Goal: Task Accomplishment & Management: Complete application form

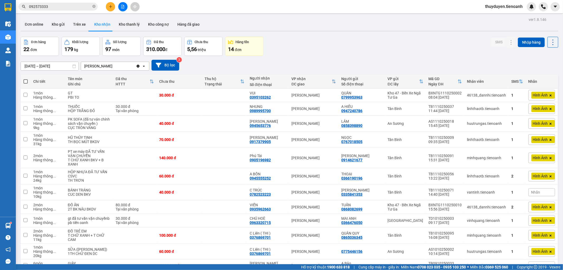
scroll to position [147, 0]
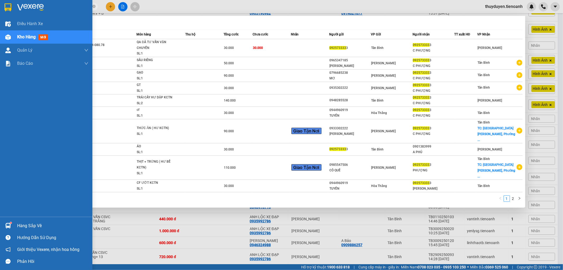
drag, startPoint x: 68, startPoint y: 5, endPoint x: 11, endPoint y: 13, distance: 57.9
click at [11, 13] on section "Kết quả tìm kiếm ( 13 ) Bộ lọc Mã ĐH Trạng thái Món hàng Thu hộ Tổng cước Chưa …" at bounding box center [281, 135] width 563 height 270
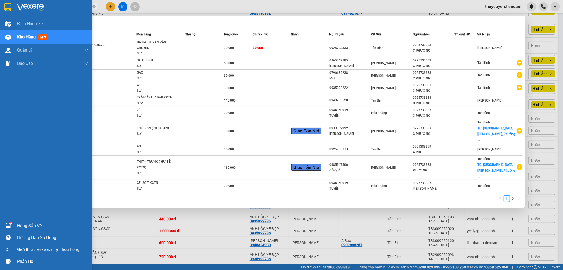
type input "0913777246"
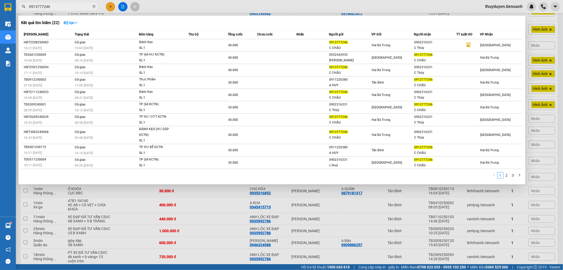
drag, startPoint x: 30, startPoint y: 10, endPoint x: 22, endPoint y: 11, distance: 8.6
click at [22, 11] on div "Kết quả tìm kiếm ( 22 ) Bộ lọc Mã ĐH Trạng thái Món hàng Thu hộ Tổng cước Chưa …" at bounding box center [51, 6] width 103 height 9
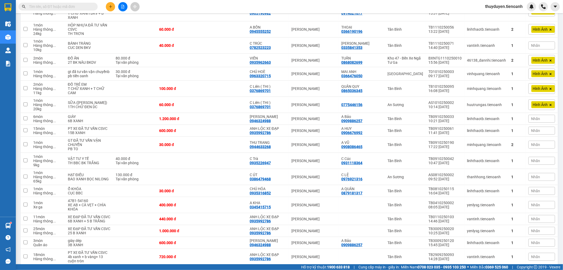
click at [73, 7] on input "text" at bounding box center [60, 7] width 62 height 6
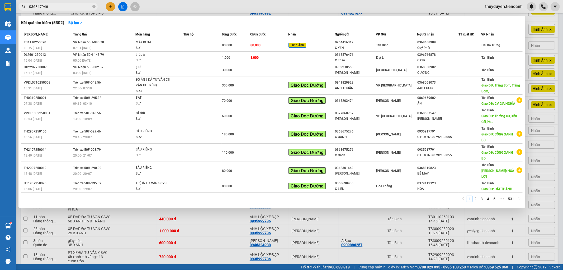
type input "0368479468"
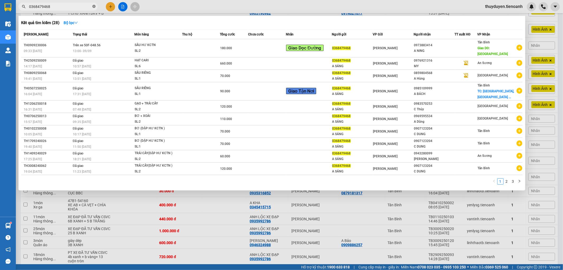
click at [94, 6] on icon "close-circle" at bounding box center [93, 6] width 3 height 3
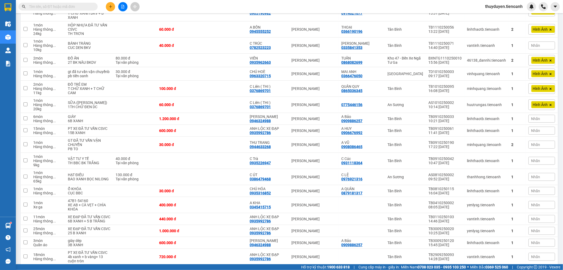
click at [164, 3] on div "Kết quả tìm kiếm ( 28 ) Bộ lọc Mã ĐH Trạng thái Món hàng Thu hộ Tổng cước Chưa …" at bounding box center [281, 6] width 563 height 13
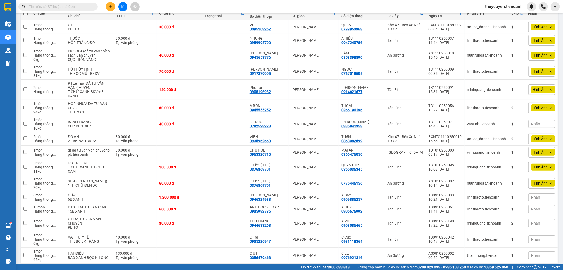
scroll to position [0, 0]
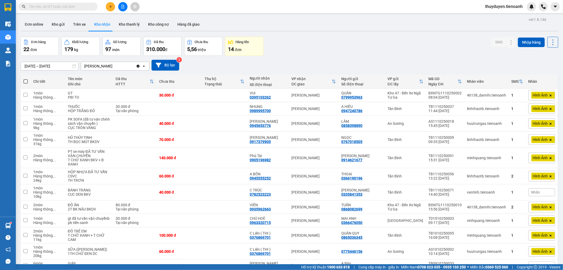
click at [45, 5] on input "text" at bounding box center [60, 7] width 62 height 6
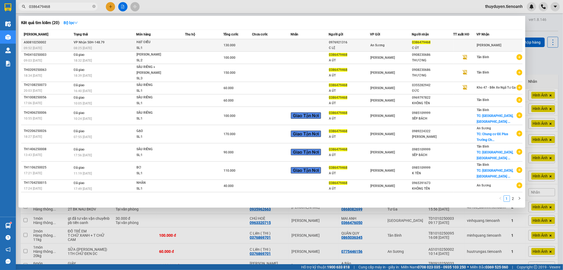
type input "0386479468"
click at [159, 46] on div "SL: 1" at bounding box center [156, 48] width 40 height 6
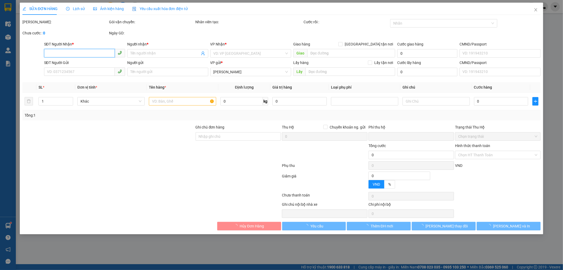
type input "0386479468"
type input "C ÚT"
type input "0976921316"
type input "C LỆ"
type input "0"
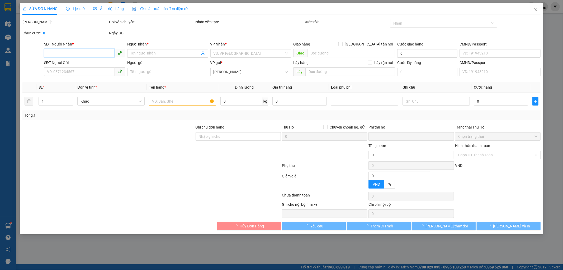
type input "130.000"
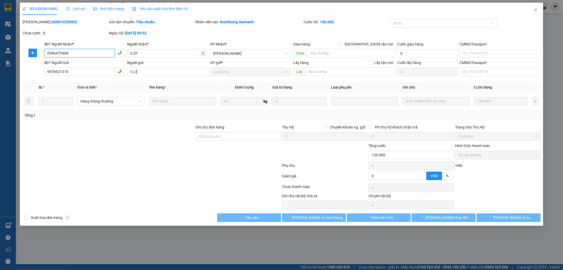
drag, startPoint x: 68, startPoint y: 52, endPoint x: 0, endPoint y: 60, distance: 68.2
click at [0, 60] on div "SỬA ĐƠN HÀNG Lịch sử Ảnh kiện hàng Yêu cầu xuất hóa đơn điện tử Total Paid Fee …" at bounding box center [281, 135] width 563 height 270
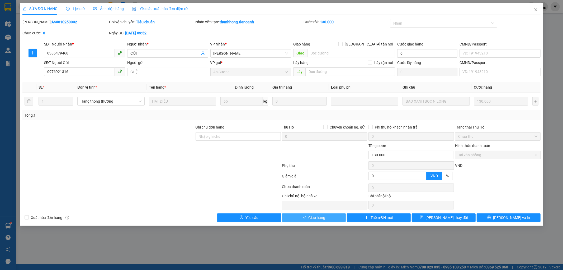
click at [308, 216] on button "Giao hàng" at bounding box center [314, 217] width 64 height 8
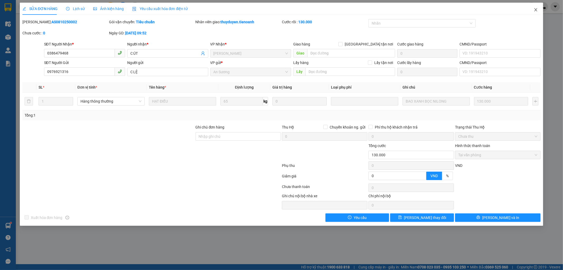
click at [536, 7] on span "Close" at bounding box center [536, 10] width 15 height 15
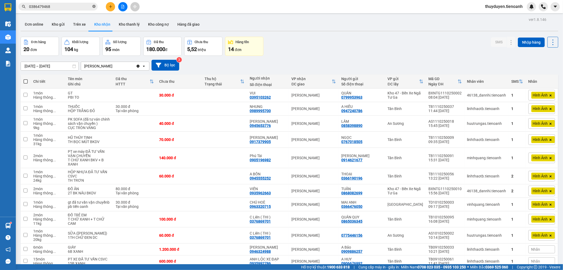
click at [95, 6] on icon "close-circle" at bounding box center [93, 6] width 3 height 3
click at [59, 24] on button "Kho gửi" at bounding box center [58, 24] width 21 height 13
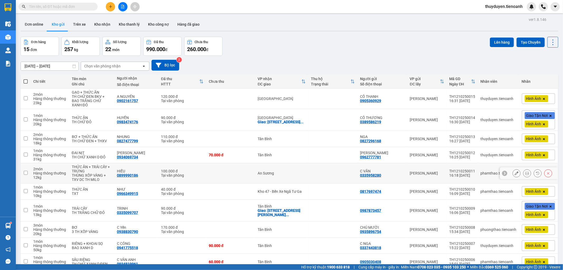
scroll to position [28, 0]
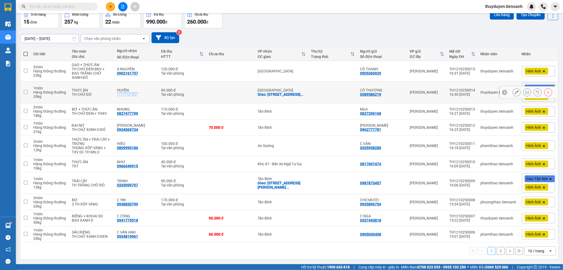
drag, startPoint x: 147, startPoint y: 93, endPoint x: 116, endPoint y: 97, distance: 31.1
click at [116, 97] on td "HUYỀN 0983474176" at bounding box center [136, 92] width 44 height 22
checkbox input "true"
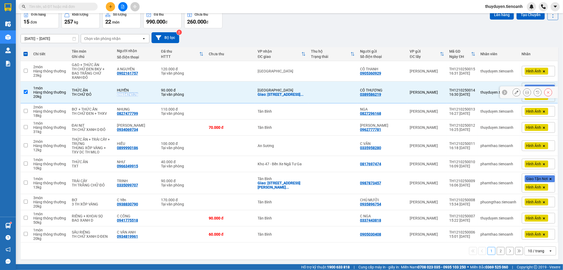
copy div "0983474176"
paste input "0983474176"
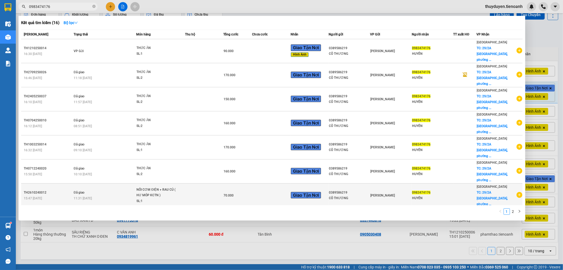
type input "0983474176"
click at [265, 183] on td at bounding box center [271, 195] width 38 height 24
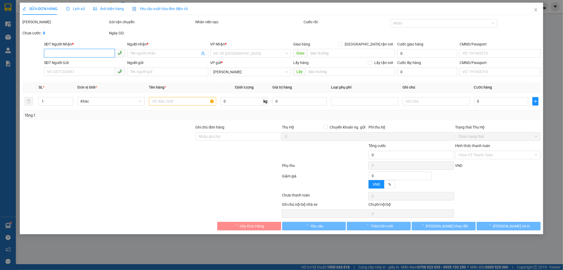
type input "0983474176"
type input "HUYỀN"
checkbox input "true"
type input "29/2A Đường Số 16, phường Linh Chiểu, Thủ Đức, Thành phố Hồ Chí Minh"
type input "30.000"
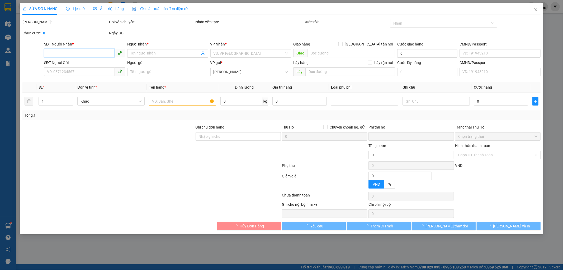
type input "0389586219"
type input "CÔ THƯƠNG"
type input "0"
type input "70.000"
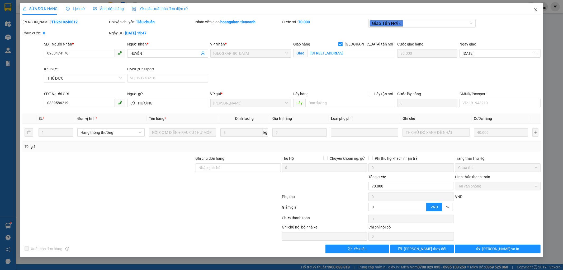
click at [534, 11] on icon "close" at bounding box center [536, 10] width 4 height 4
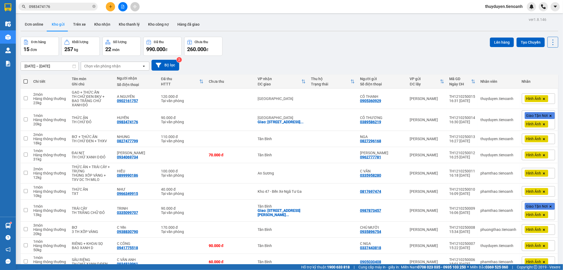
click at [62, 4] on span "0983474176" at bounding box center [57, 7] width 79 height 8
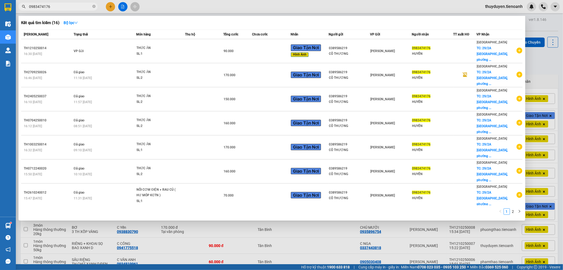
click at [62, 4] on input "0983474176" at bounding box center [60, 7] width 62 height 6
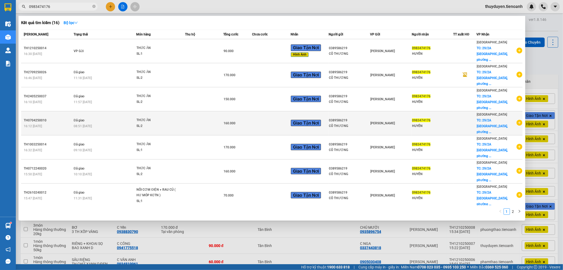
scroll to position [17, 0]
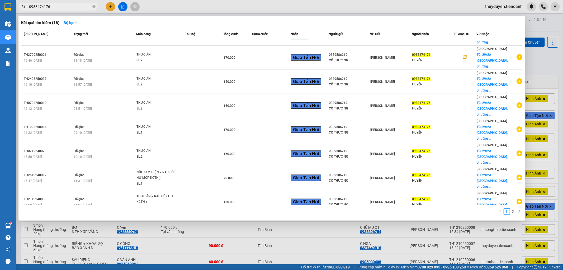
click at [372, 238] on td "[PERSON_NAME]" at bounding box center [391, 250] width 42 height 24
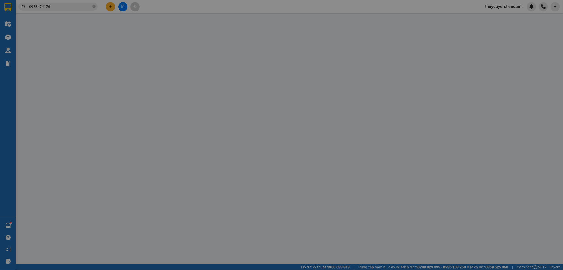
type input "0983474176"
type input "HUYỀN"
checkbox input "true"
type input "29/2A Đường Số 16, phường Linh Chiểu, Thủ Đức, Thành phố Hồ Chí Minh"
type input "40.000"
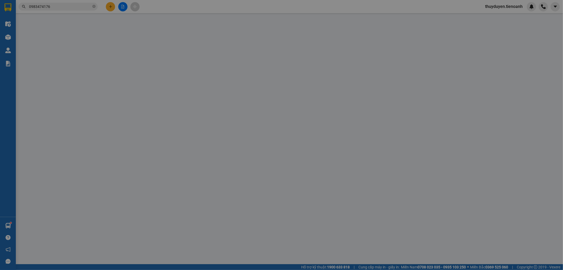
type input "0389586219"
type input "CÔ THƯƠNG"
type input "0"
type input "100.000"
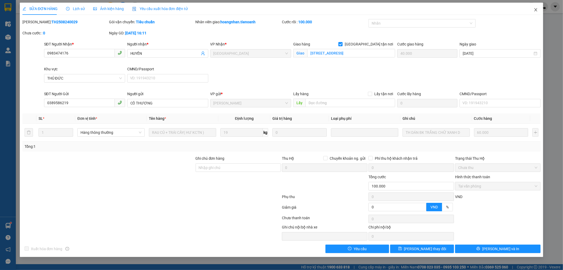
click at [538, 8] on span "Close" at bounding box center [536, 10] width 15 height 15
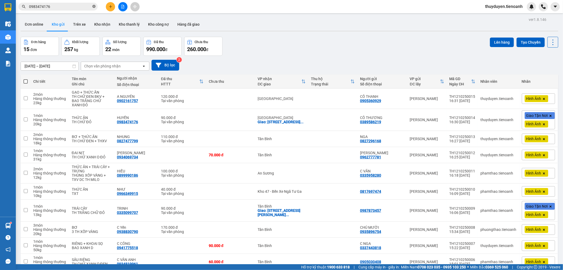
click at [95, 7] on icon "close-circle" at bounding box center [93, 6] width 3 height 3
click at [98, 23] on button "Kho nhận" at bounding box center [102, 24] width 25 height 13
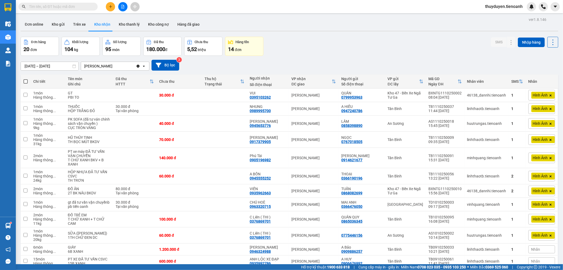
drag, startPoint x: 63, startPoint y: 26, endPoint x: 114, endPoint y: 1, distance: 57.5
click at [64, 26] on button "Kho gửi" at bounding box center [58, 24] width 21 height 13
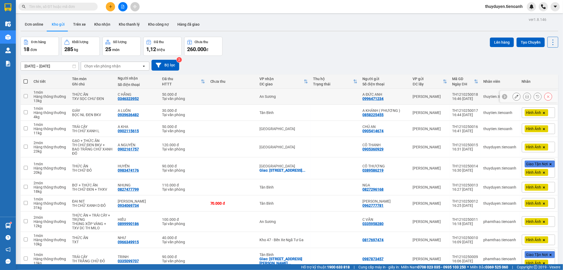
click at [515, 96] on icon at bounding box center [517, 97] width 4 height 4
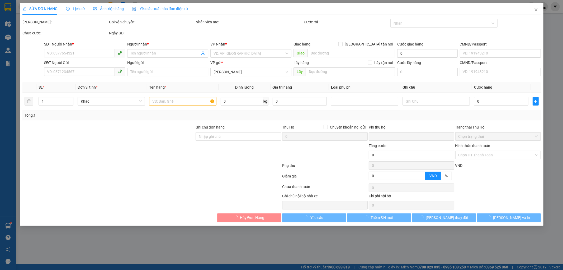
type input "0346323952"
type input "C HẰNG"
type input "0996471234"
type input "A ĐỨC ANH"
type input "0"
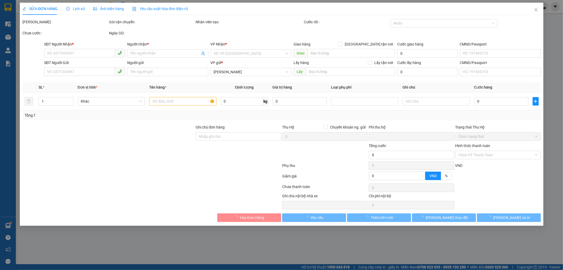
type input "50.000"
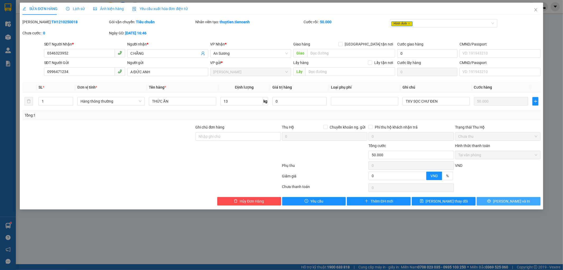
click at [495, 202] on button "[PERSON_NAME] và In" at bounding box center [509, 201] width 64 height 8
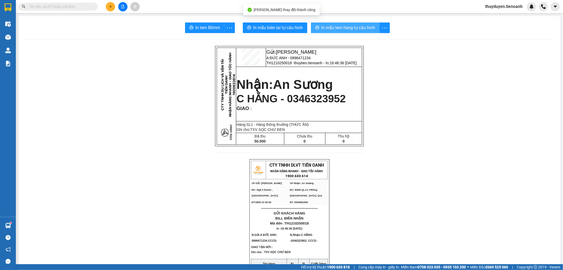
click at [337, 26] on span "In mẫu tem hàng tự cấu hình" at bounding box center [349, 27] width 54 height 7
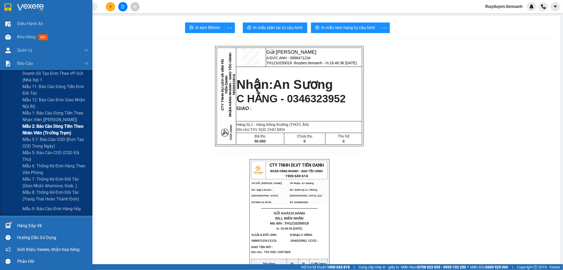
click at [47, 129] on span "Mẫu 2: Báo cáo dòng tiền theo nhân viên (Trưởng Trạm)" at bounding box center [55, 129] width 66 height 13
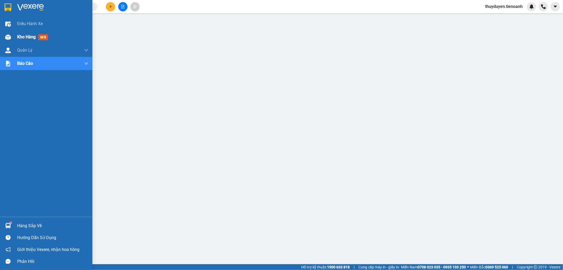
click at [25, 36] on span "Kho hàng" at bounding box center [26, 36] width 18 height 5
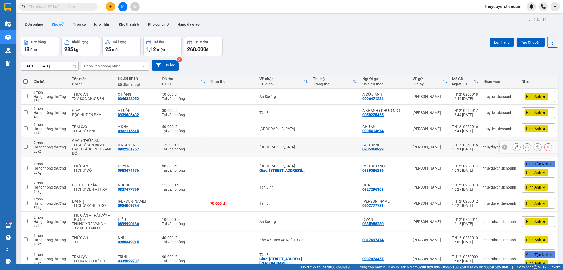
click at [199, 144] on div "120.000 đ" at bounding box center [183, 145] width 43 height 4
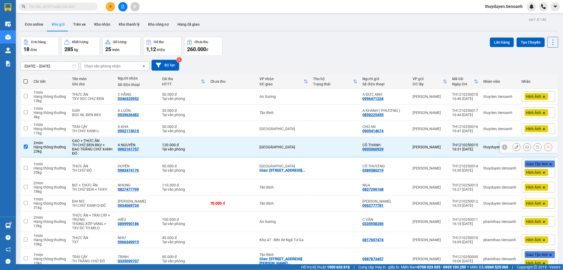
checkbox input "true"
click at [210, 184] on td at bounding box center [232, 187] width 49 height 16
checkbox input "true"
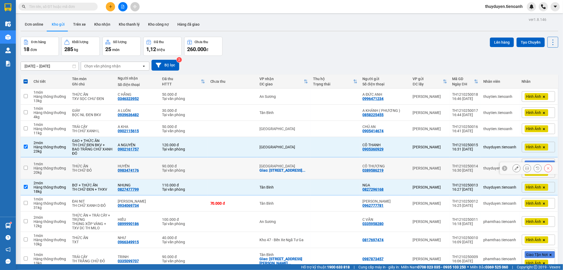
scroll to position [24, 0]
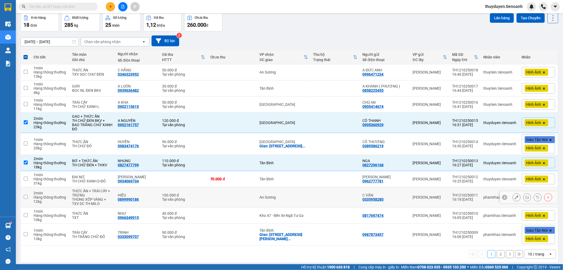
click at [241, 193] on td at bounding box center [232, 197] width 49 height 20
checkbox input "true"
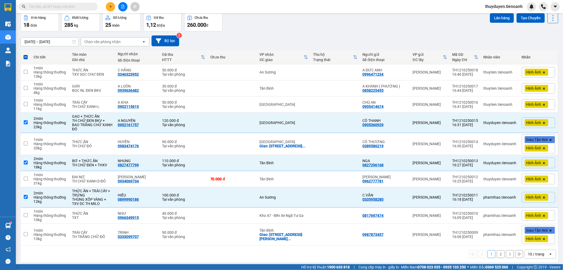
click at [537, 249] on div "10 / trang" at bounding box center [537, 253] width 24 height 8
click at [539, 239] on span "100 / trang" at bounding box center [533, 238] width 19 height 5
checkbox input "false"
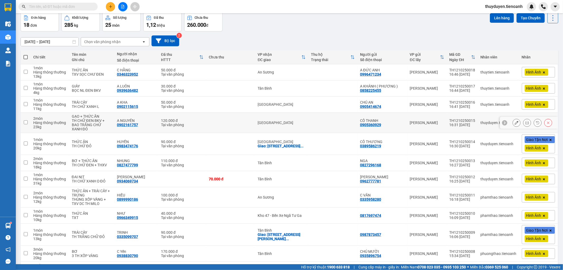
click at [423, 119] on td "[PERSON_NAME]" at bounding box center [427, 122] width 40 height 20
checkbox input "true"
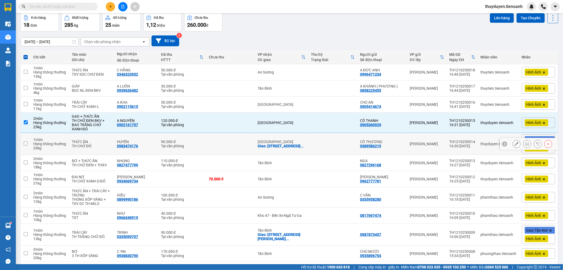
click at [438, 148] on td "[PERSON_NAME]" at bounding box center [427, 144] width 40 height 22
checkbox input "true"
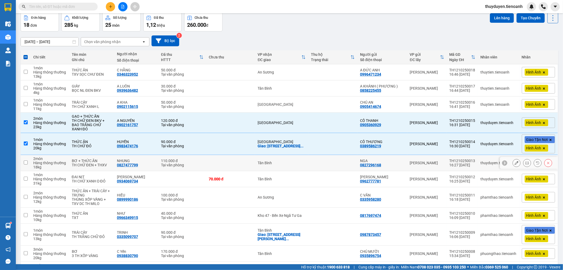
click at [438, 160] on td "[PERSON_NAME]" at bounding box center [427, 163] width 40 height 16
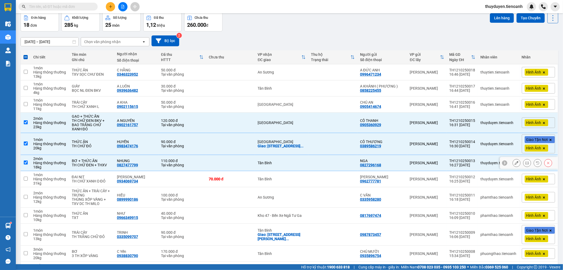
click at [435, 170] on td "[PERSON_NAME]" at bounding box center [427, 163] width 40 height 16
checkbox input "false"
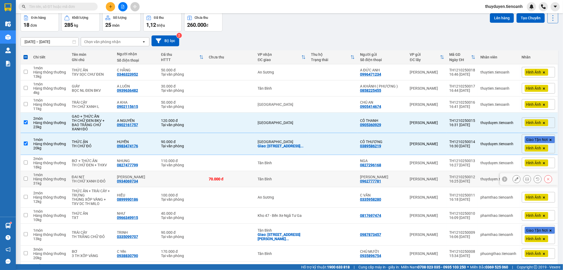
click at [435, 176] on td "[PERSON_NAME]" at bounding box center [427, 179] width 40 height 16
checkbox input "true"
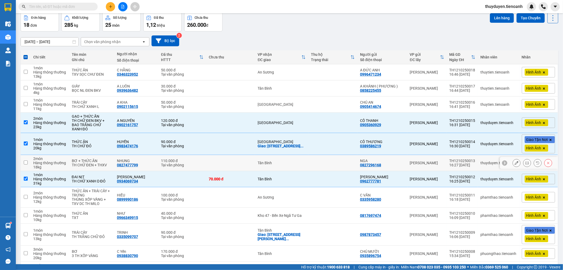
click at [437, 165] on td "[PERSON_NAME]" at bounding box center [427, 163] width 40 height 16
checkbox input "true"
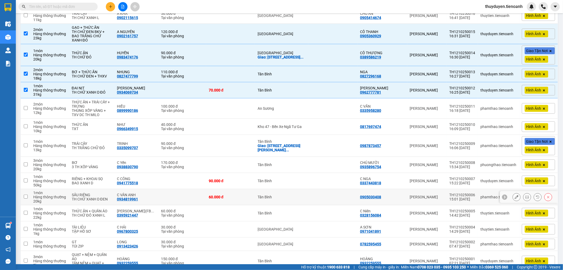
scroll to position [159, 0]
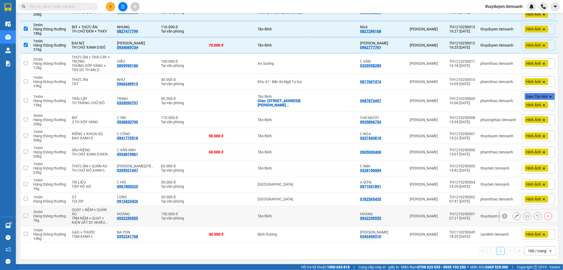
click at [332, 212] on td at bounding box center [332, 216] width 49 height 20
checkbox input "true"
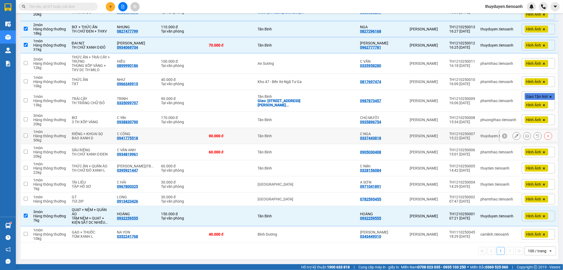
click at [337, 135] on td at bounding box center [332, 136] width 49 height 16
checkbox input "true"
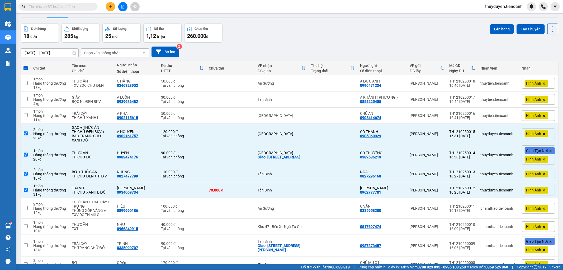
scroll to position [0, 0]
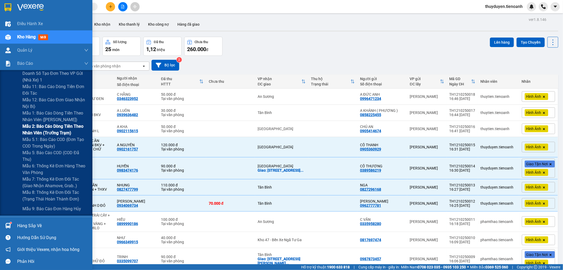
click at [44, 128] on span "Mẫu 2: Báo cáo dòng tiền theo nhân viên (Trưởng Trạm)" at bounding box center [55, 129] width 66 height 13
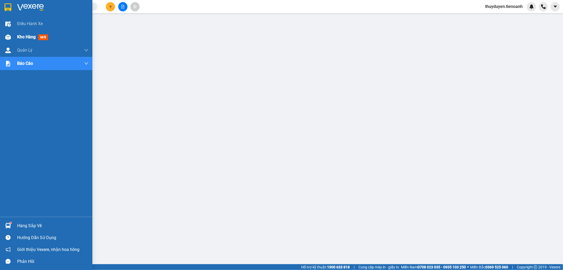
click at [13, 36] on div "Kho hàng mới" at bounding box center [46, 36] width 92 height 13
click at [31, 35] on span "Kho hàng" at bounding box center [26, 36] width 18 height 5
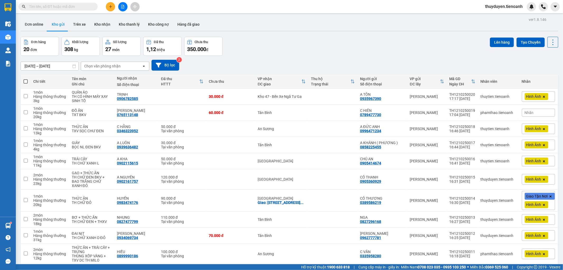
drag, startPoint x: 106, startPoint y: 24, endPoint x: 83, endPoint y: 32, distance: 24.5
click at [106, 24] on button "Kho nhận" at bounding box center [102, 24] width 25 height 13
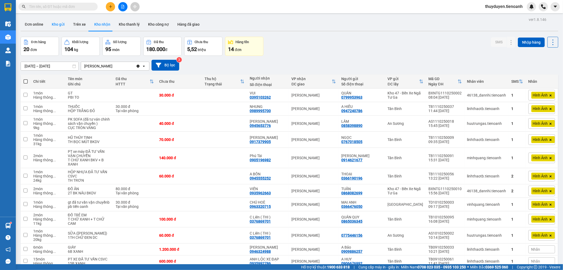
click at [58, 27] on button "Kho gửi" at bounding box center [58, 24] width 21 height 13
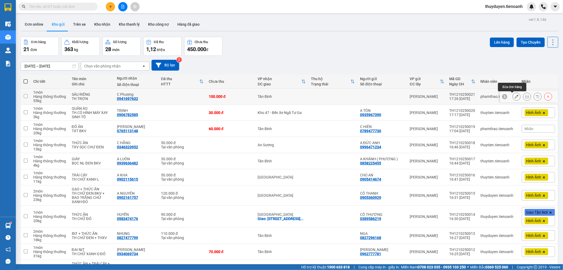
drag, startPoint x: 513, startPoint y: 98, endPoint x: 509, endPoint y: 95, distance: 6.2
click at [513, 96] on button at bounding box center [516, 96] width 7 height 9
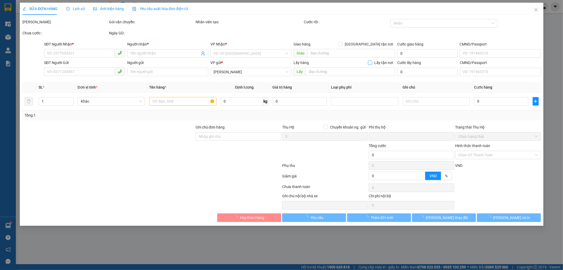
type input "0941697632"
type input "C Phượng"
type input "0"
type input "100.000"
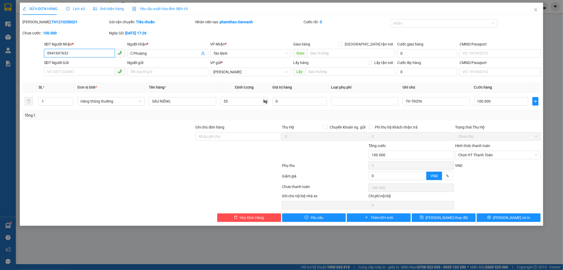
drag, startPoint x: 215, startPoint y: 51, endPoint x: 222, endPoint y: 58, distance: 9.5
click at [215, 51] on span "Tân Bình" at bounding box center [251, 53] width 75 height 8
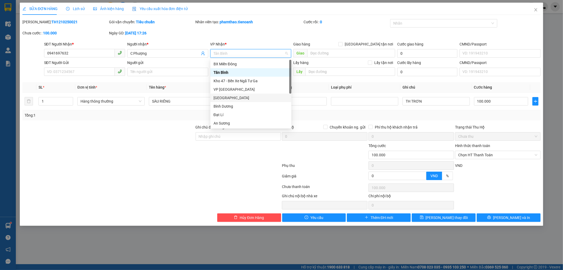
click at [234, 100] on div "[GEOGRAPHIC_DATA]" at bounding box center [251, 98] width 75 height 6
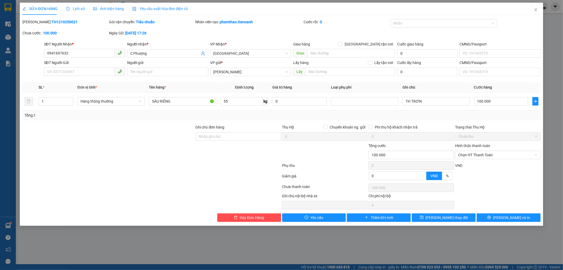
click at [228, 59] on div "VP Nhận * Thủ Đức" at bounding box center [250, 50] width 81 height 18
drag, startPoint x: 225, startPoint y: 51, endPoint x: 228, endPoint y: 70, distance: 19.7
click at [225, 54] on span "[GEOGRAPHIC_DATA]" at bounding box center [251, 53] width 75 height 8
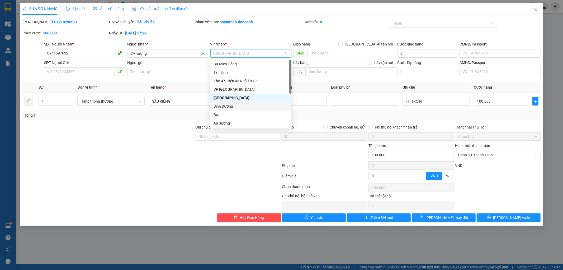
click at [232, 103] on div "Bình Dương" at bounding box center [251, 106] width 75 height 6
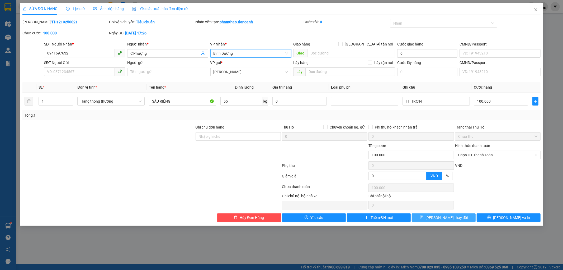
click at [455, 216] on span "[PERSON_NAME] thay đổi" at bounding box center [447, 217] width 42 height 6
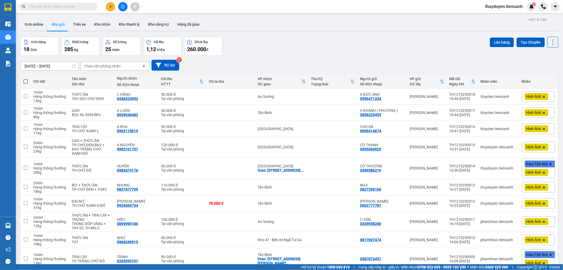
paste input "TB1110250068"
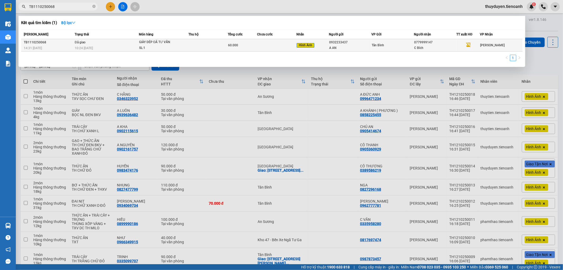
type input "TB1110250068"
click at [361, 44] on div "0932233437" at bounding box center [350, 43] width 42 height 6
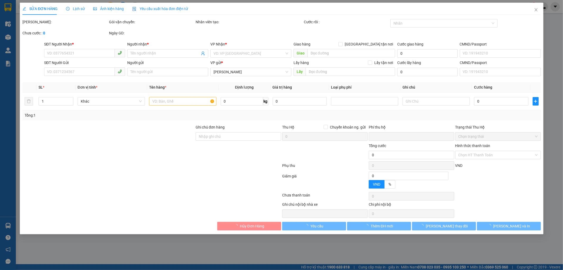
type input "0779999147"
type input "C Bích"
type input "0932233437"
type input "A AN"
type input "0"
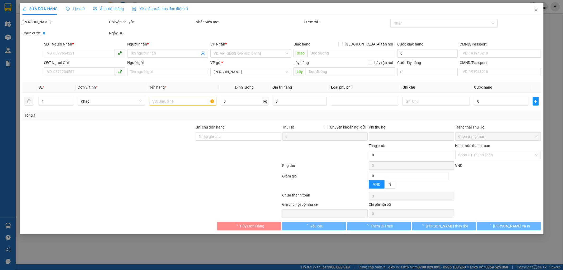
type input "60.000"
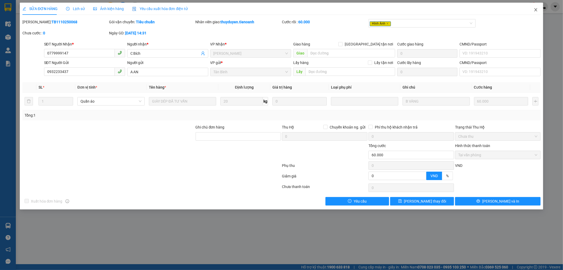
click at [539, 9] on span "Close" at bounding box center [536, 10] width 15 height 15
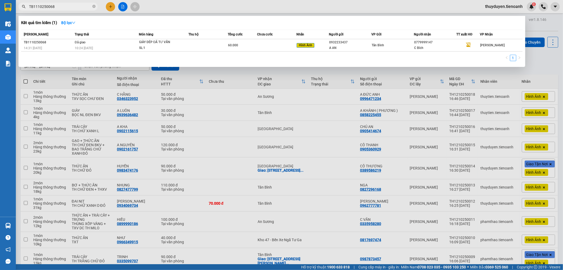
click at [71, 8] on input "TB1110250068" at bounding box center [60, 7] width 62 height 6
drag, startPoint x: 94, startPoint y: 7, endPoint x: 70, endPoint y: 8, distance: 23.8
click at [93, 7] on icon "close-circle" at bounding box center [93, 6] width 3 height 3
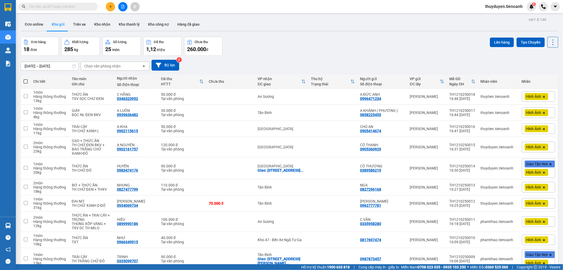
paste input "AS1110250008"
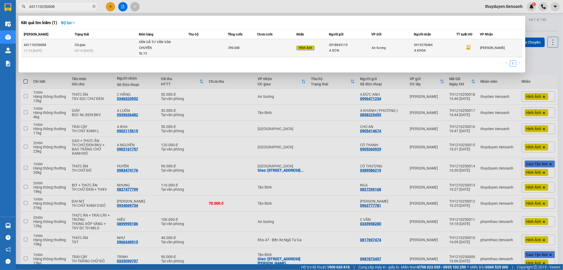
type input "AS1110250008"
click at [375, 55] on td "An Sương" at bounding box center [393, 48] width 43 height 18
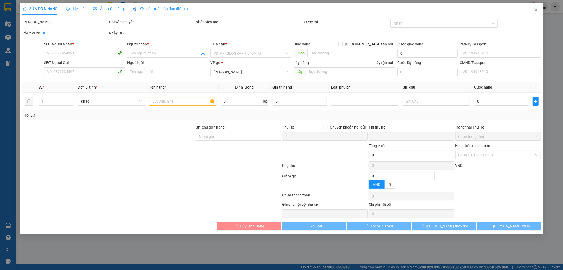
type input "0919278484"
type input "A KHOA"
type input "0918845119"
type input "A SƠN"
type input "0"
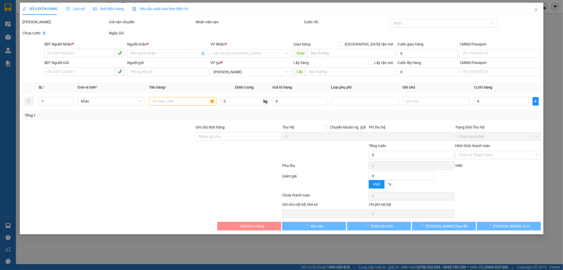
type input "390.000"
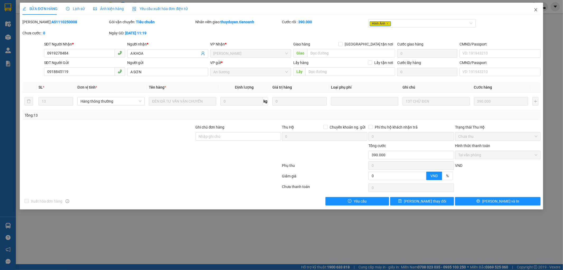
click at [537, 8] on icon "close" at bounding box center [536, 10] width 4 height 4
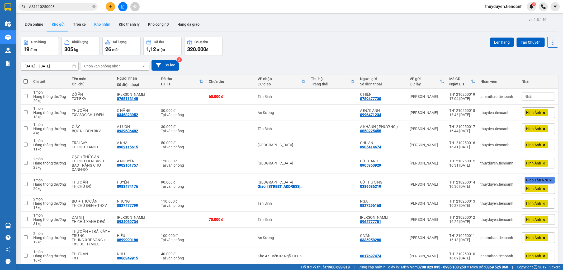
click at [99, 26] on button "Kho nhận" at bounding box center [102, 24] width 25 height 13
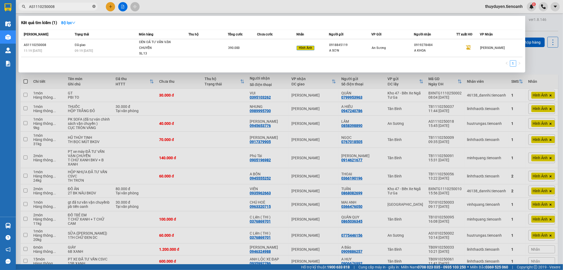
click at [95, 6] on icon "close-circle" at bounding box center [93, 6] width 3 height 3
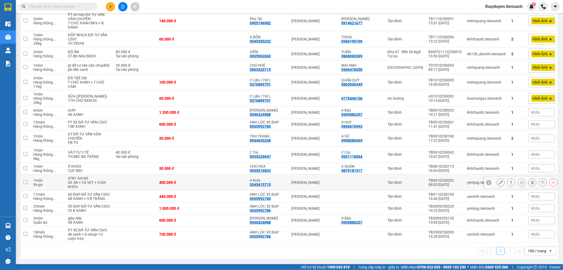
scroll to position [166, 0]
